Goal: Information Seeking & Learning: Learn about a topic

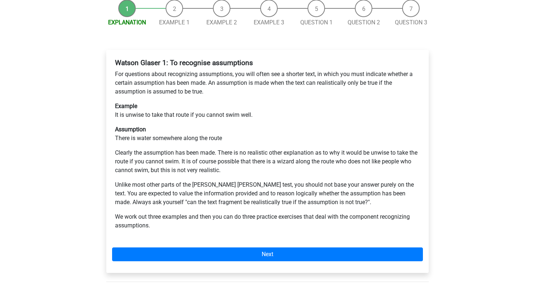
scroll to position [96, 0]
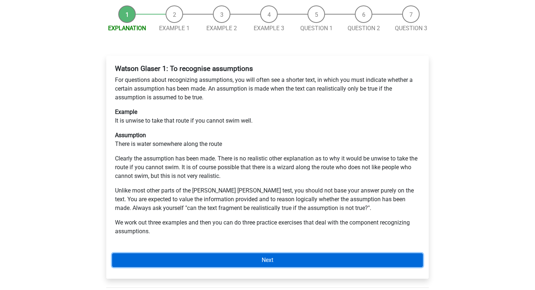
click at [319, 253] on link "Next" at bounding box center [267, 260] width 311 height 14
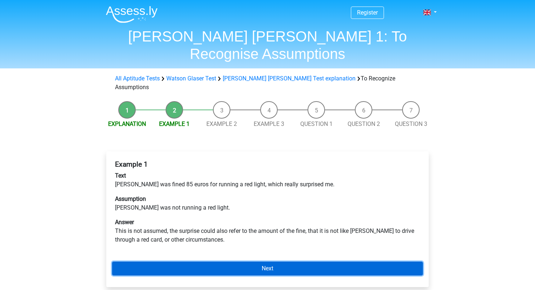
click at [241, 262] on link "Next" at bounding box center [267, 269] width 311 height 14
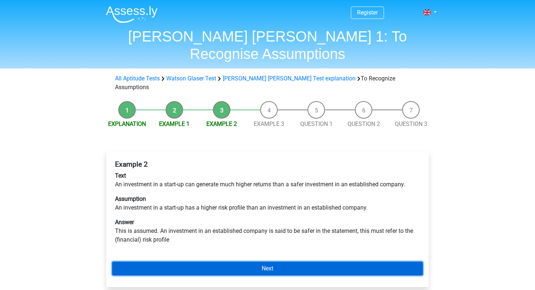
click at [241, 262] on link "Next" at bounding box center [267, 269] width 311 height 14
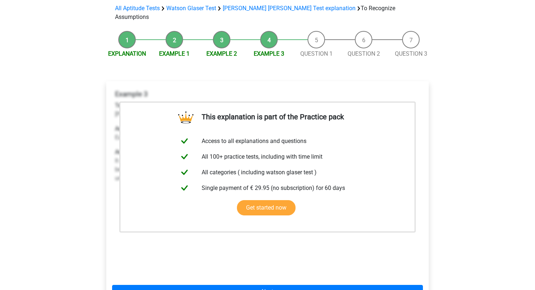
scroll to position [70, 0]
click at [256, 285] on link "Next" at bounding box center [267, 292] width 311 height 14
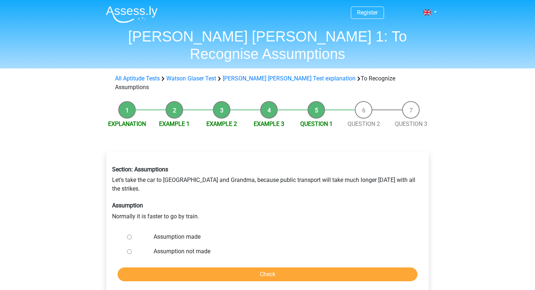
click at [131, 235] on input "Assumption made" at bounding box center [129, 237] width 5 height 5
radio input "true"
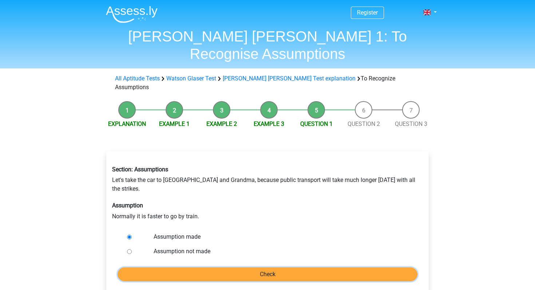
click at [154, 268] on input "Check" at bounding box center [268, 275] width 300 height 14
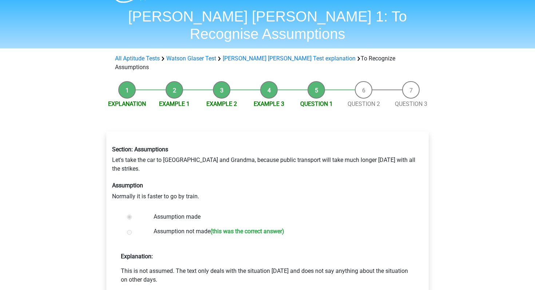
scroll to position [21, 0]
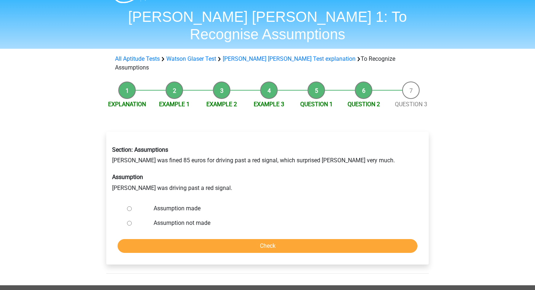
scroll to position [21, 0]
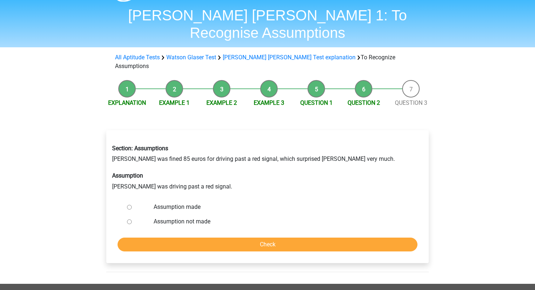
click at [128, 219] on input "Assumption not made" at bounding box center [129, 221] width 5 height 5
radio input "true"
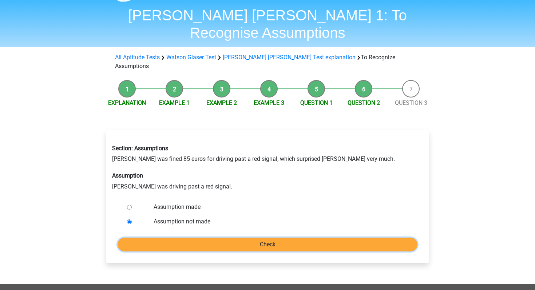
click at [178, 238] on input "Check" at bounding box center [268, 245] width 300 height 14
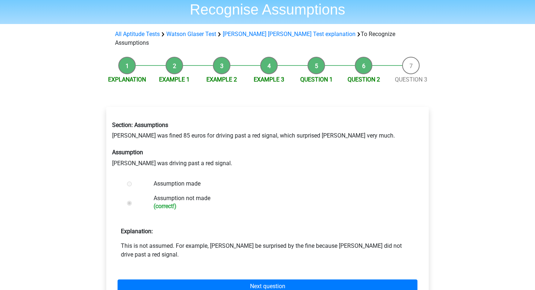
scroll to position [63, 0]
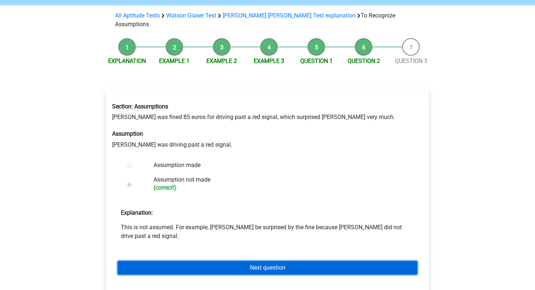
click at [191, 261] on link "Next question" at bounding box center [268, 268] width 300 height 14
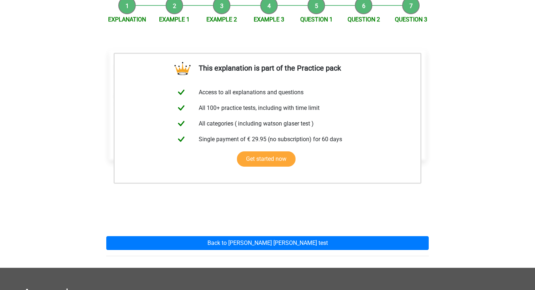
scroll to position [103, 0]
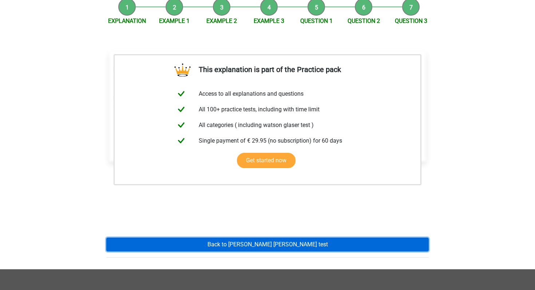
click at [214, 238] on link "Back to watson glaser test" at bounding box center [267, 245] width 322 height 14
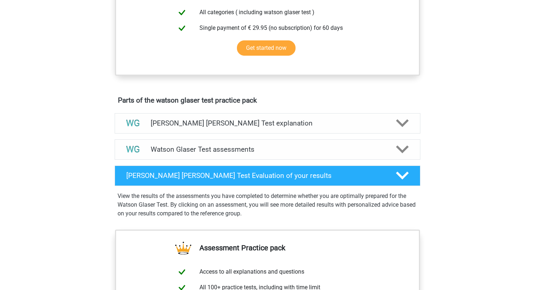
scroll to position [321, 0]
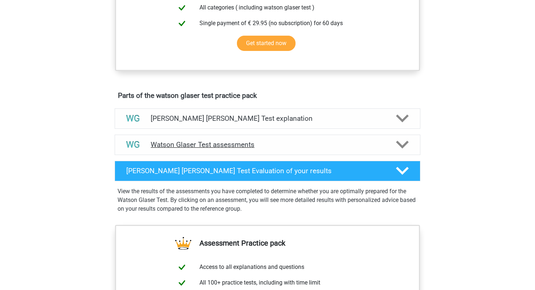
click at [274, 149] on h4 "Watson Glaser Test assessments" at bounding box center [268, 144] width 234 height 8
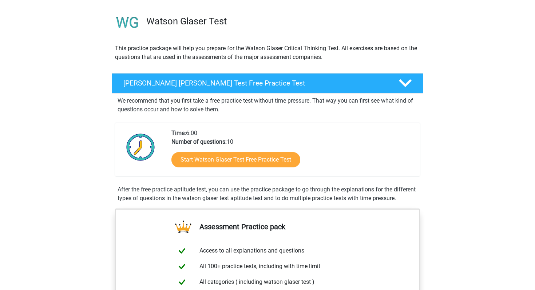
scroll to position [0, 0]
